Goal: Task Accomplishment & Management: Manage account settings

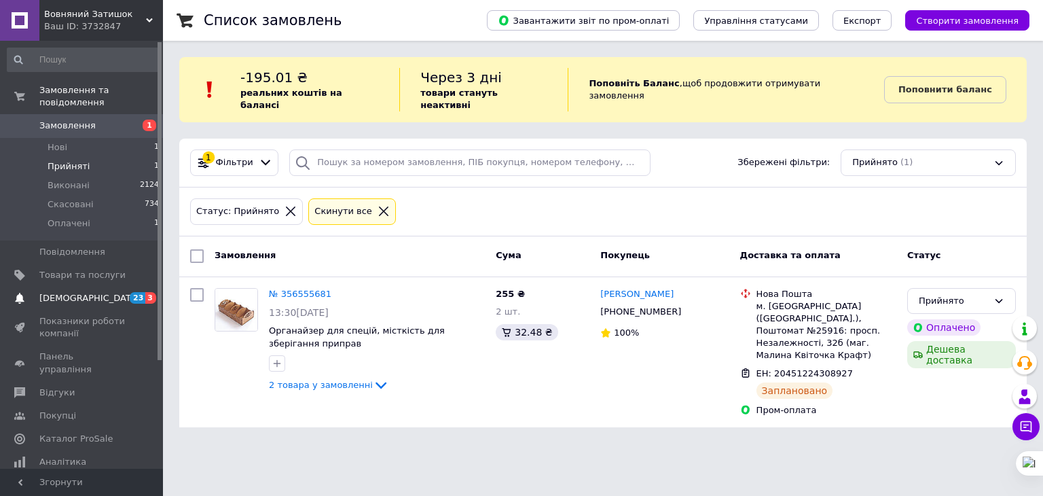
click at [73, 292] on span "[DEMOGRAPHIC_DATA]" at bounding box center [89, 298] width 100 height 12
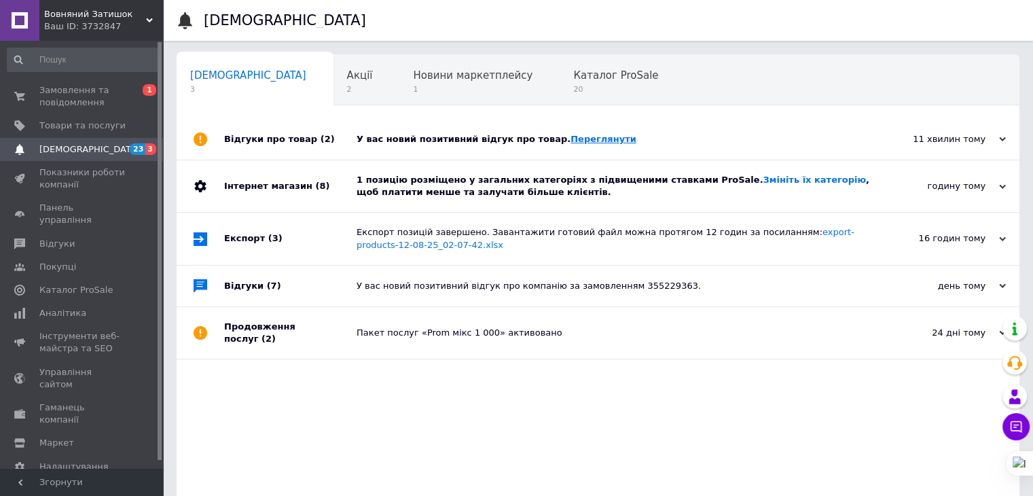
click at [570, 144] on link "Переглянути" at bounding box center [603, 139] width 66 height 10
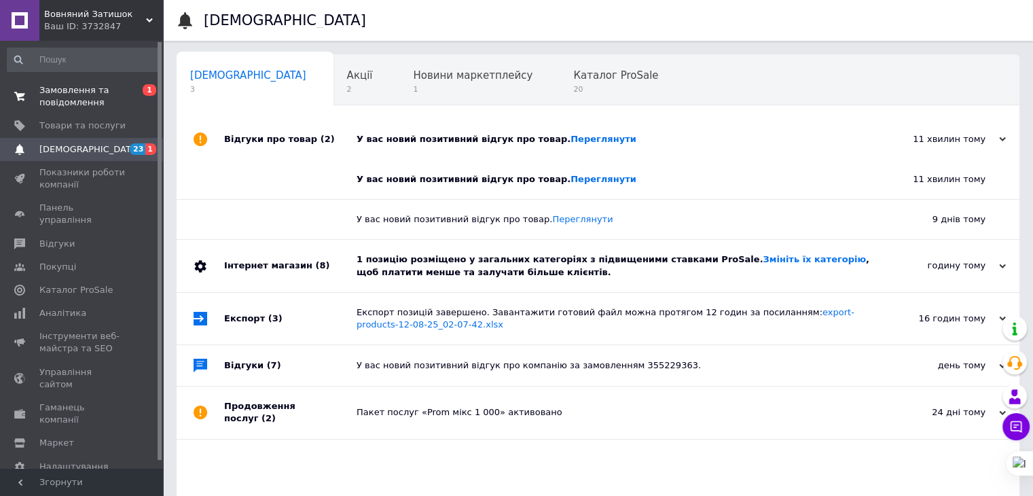
click at [78, 103] on span "Замовлення та повідомлення" at bounding box center [82, 96] width 86 height 24
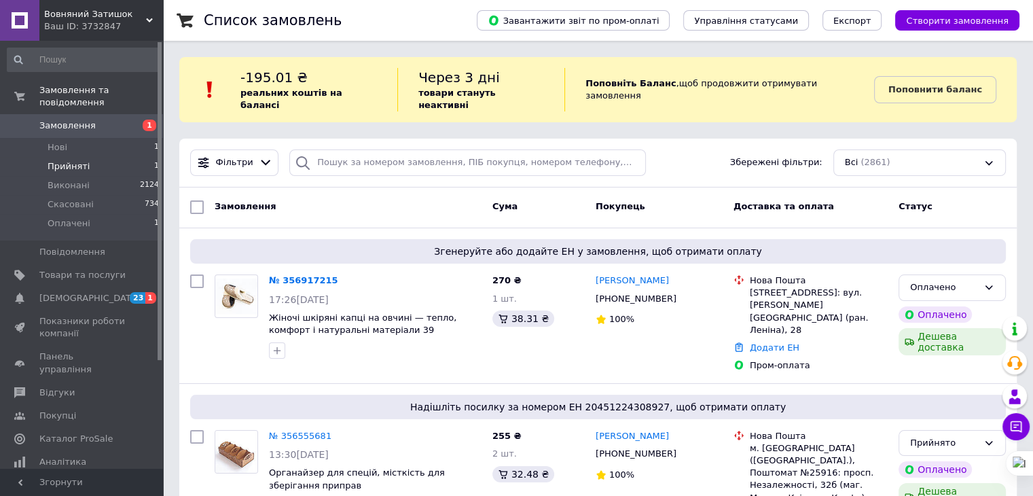
click at [77, 160] on span "Прийняті" at bounding box center [69, 166] width 42 height 12
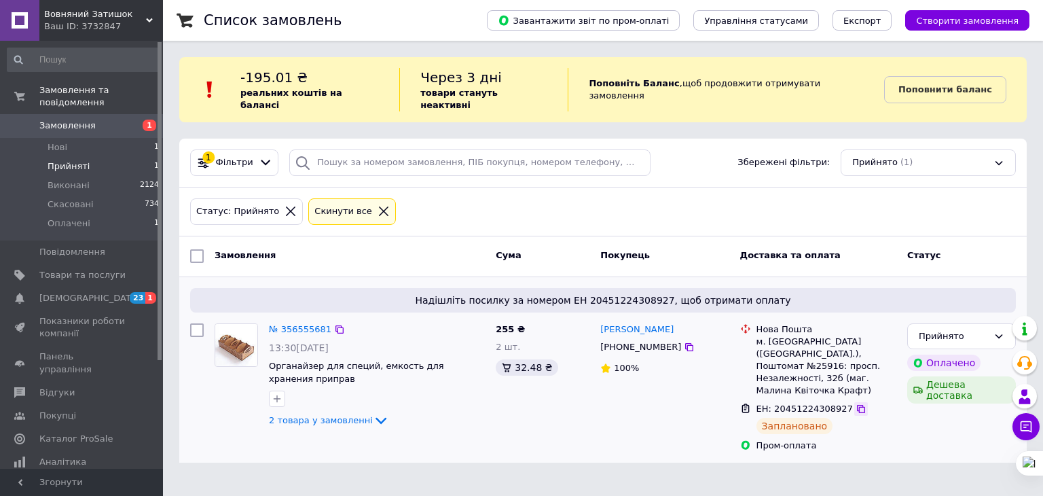
click at [857, 405] on icon at bounding box center [861, 409] width 8 height 8
click at [975, 329] on div "Прийнято" at bounding box center [953, 336] width 69 height 14
click at [942, 352] on li "Виконано" at bounding box center [961, 364] width 107 height 25
click at [56, 141] on span "Нові" at bounding box center [58, 147] width 20 height 12
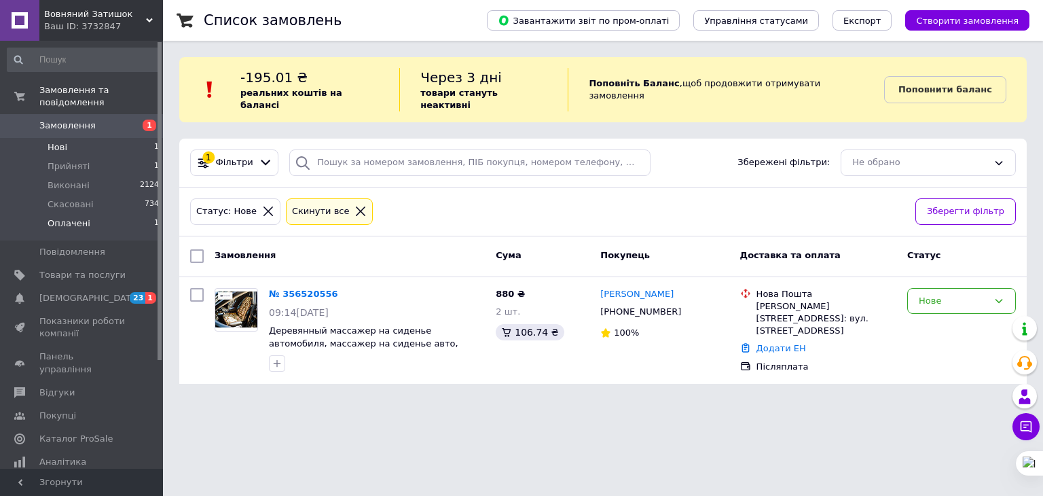
click at [56, 217] on span "Оплачені" at bounding box center [69, 223] width 43 height 12
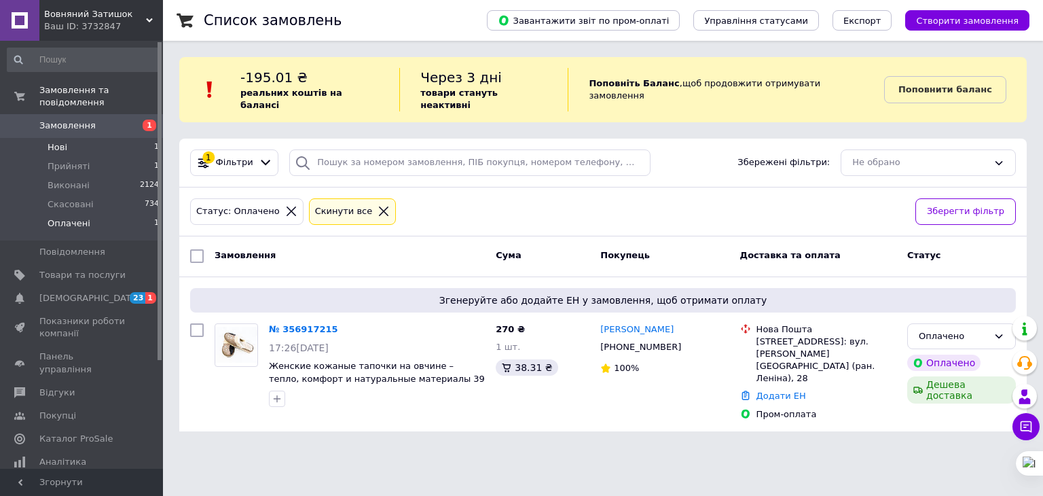
click at [76, 138] on li "Нові 1" at bounding box center [83, 147] width 167 height 19
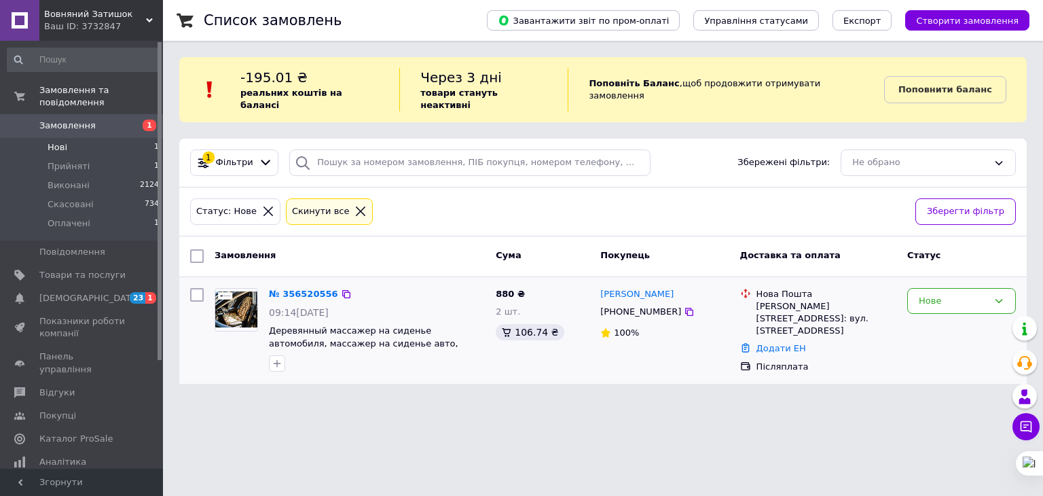
click at [644, 303] on div "+380962717782" at bounding box center [641, 312] width 86 height 18
click at [952, 294] on div "Нове" at bounding box center [953, 301] width 69 height 14
click at [932, 316] on li "Прийнято" at bounding box center [961, 328] width 107 height 25
click at [72, 292] on span "[DEMOGRAPHIC_DATA]" at bounding box center [89, 298] width 100 height 12
